Goal: Task Accomplishment & Management: Use online tool/utility

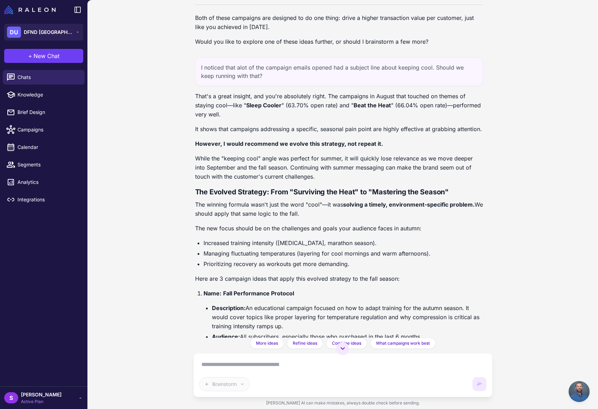
scroll to position [2040, 4]
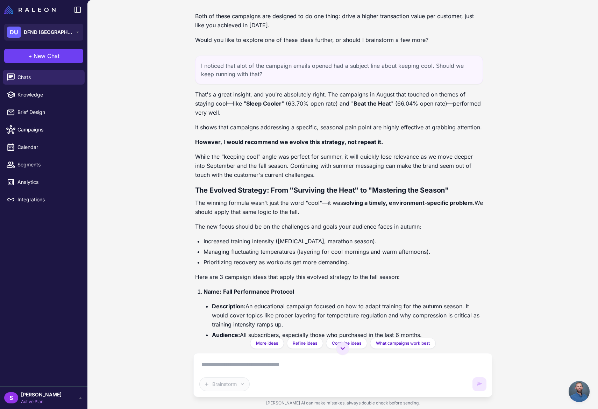
drag, startPoint x: 288, startPoint y: 129, endPoint x: 228, endPoint y: 115, distance: 61.7
click at [288, 129] on p "It shows that campaigns addressing a specific, seasonal pain point are highly e…" at bounding box center [339, 127] width 288 height 9
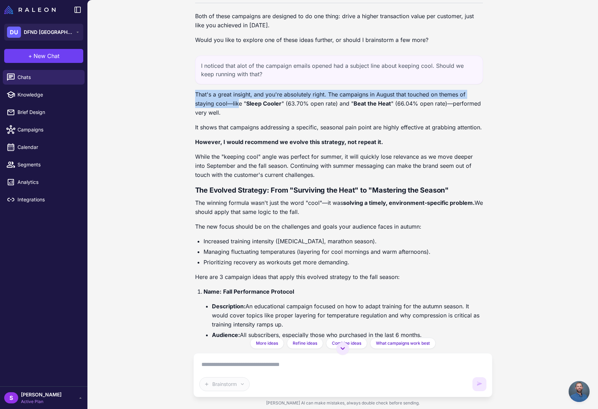
scroll to position [2040, 0]
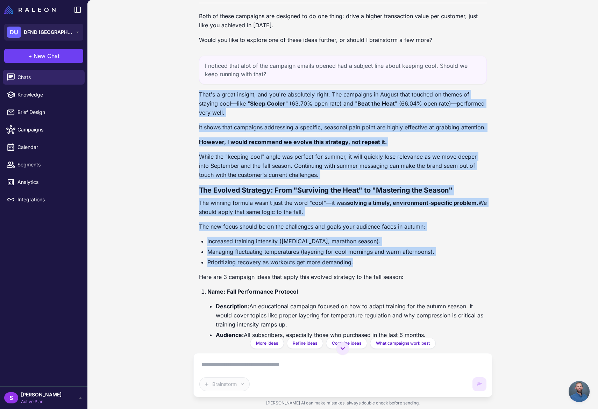
drag, startPoint x: 195, startPoint y: 100, endPoint x: 409, endPoint y: 269, distance: 272.5
click at [409, 269] on div "That's a great insight, and you're absolutely right. The campaigns in August th…" at bounding box center [343, 340] width 288 height 501
copy div "Lore'i d sitam consect, adi eli'se doeiusmodt incid. Utl etdolorem al Enimad mi…"
click at [177, 186] on div "Email Performance Analysis [DATE] Analyze my recent email campaign performance …" at bounding box center [342, 204] width 511 height 409
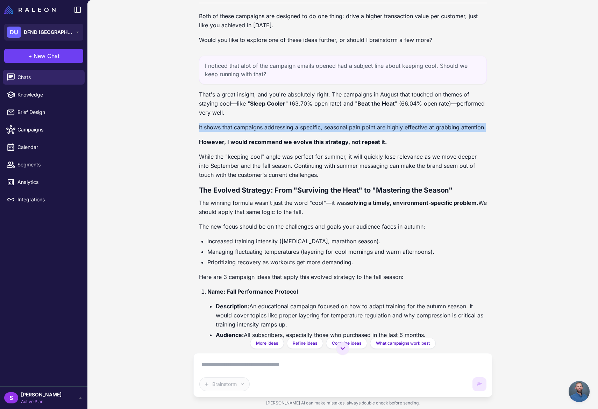
drag, startPoint x: 488, startPoint y: 135, endPoint x: 167, endPoint y: 133, distance: 321.1
click at [167, 133] on div "Email Performance Analysis [DATE] Analyze my recent email campaign performance …" at bounding box center [342, 204] width 511 height 409
copy p "It shows that campaigns addressing a specific, seasonal pain point are highly e…"
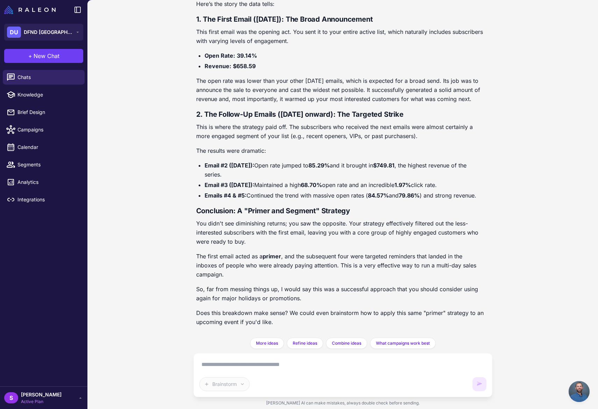
scroll to position [2725, 0]
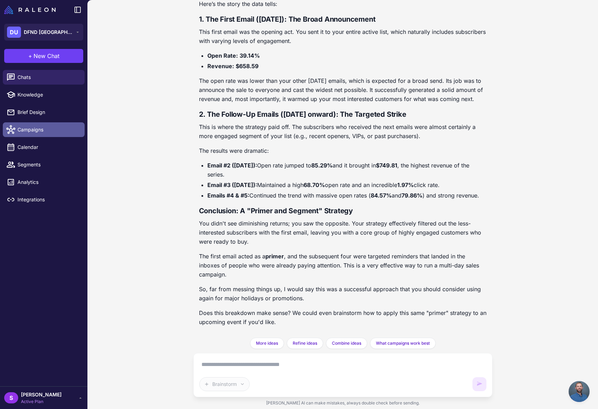
click at [32, 128] on span "Campaigns" at bounding box center [48, 130] width 62 height 8
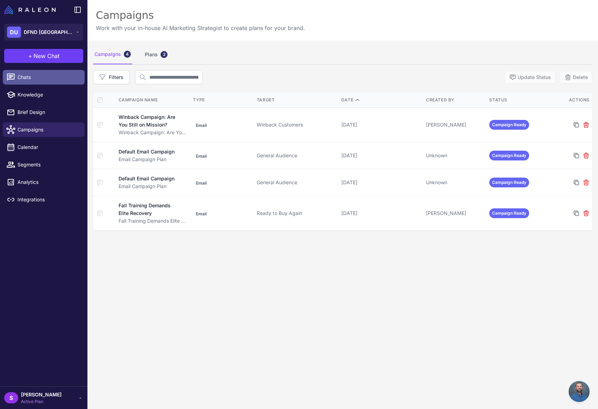
click at [24, 77] on span "Chats" at bounding box center [48, 77] width 62 height 8
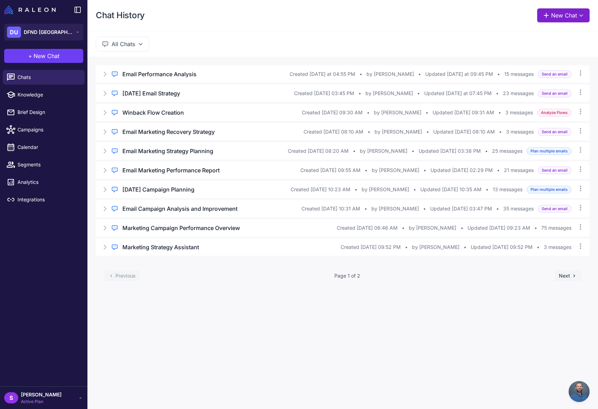
click at [557, 15] on button "New Chat" at bounding box center [563, 15] width 52 height 14
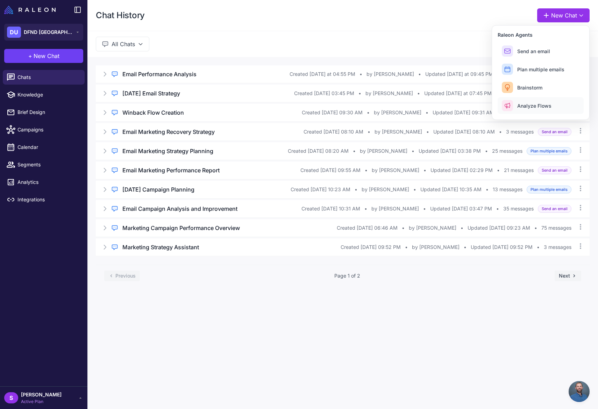
click at [535, 106] on span "Analyze Flows" at bounding box center [534, 105] width 34 height 7
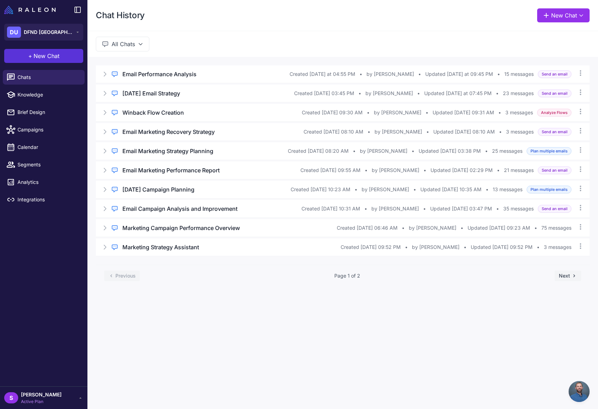
click at [51, 55] on span "New Chat" at bounding box center [47, 56] width 26 height 8
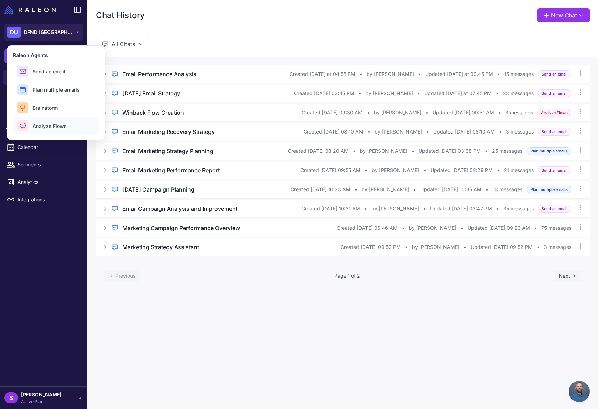
click at [49, 125] on span "Analyze Flows" at bounding box center [50, 125] width 34 height 7
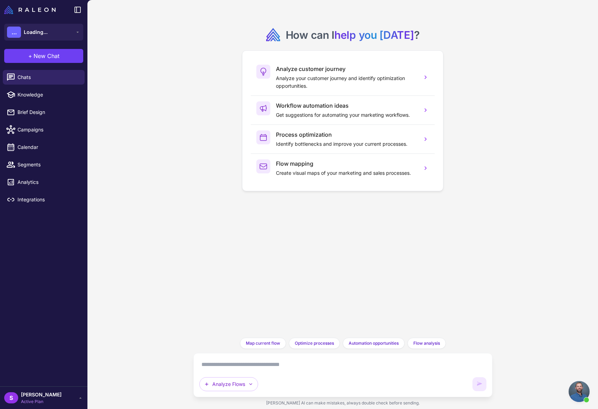
scroll to position [450, 0]
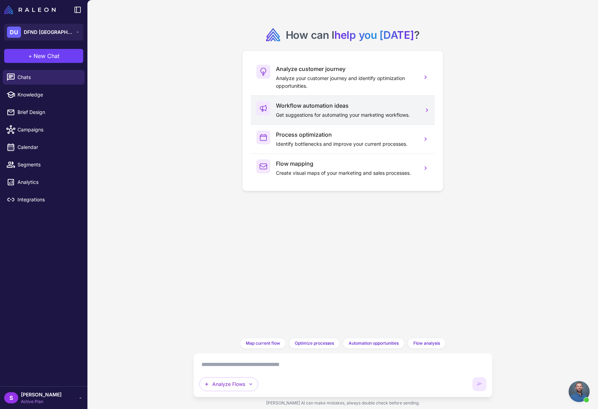
click at [327, 112] on p "Get suggestions for automating your marketing workflows." at bounding box center [346, 115] width 141 height 8
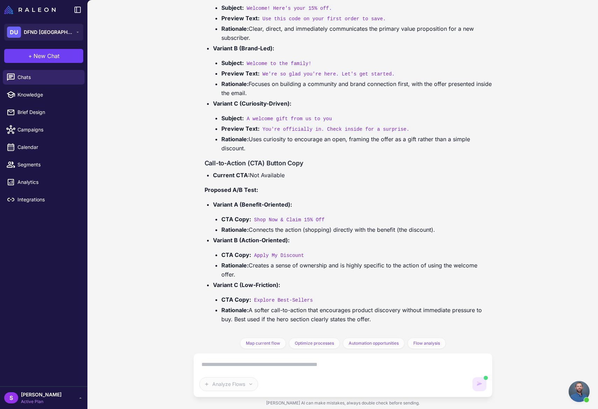
scroll to position [1624, 0]
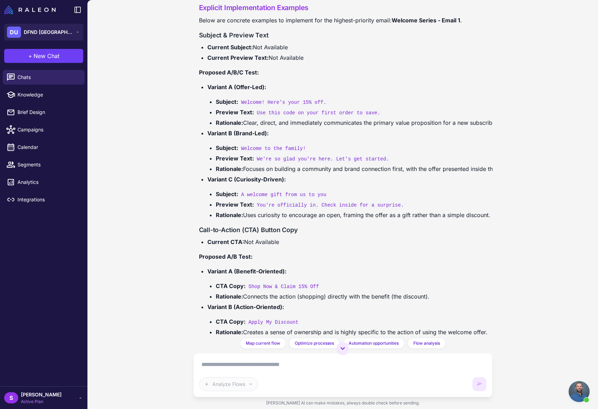
scroll to position [1549, 0]
